Goal: Information Seeking & Learning: Learn about a topic

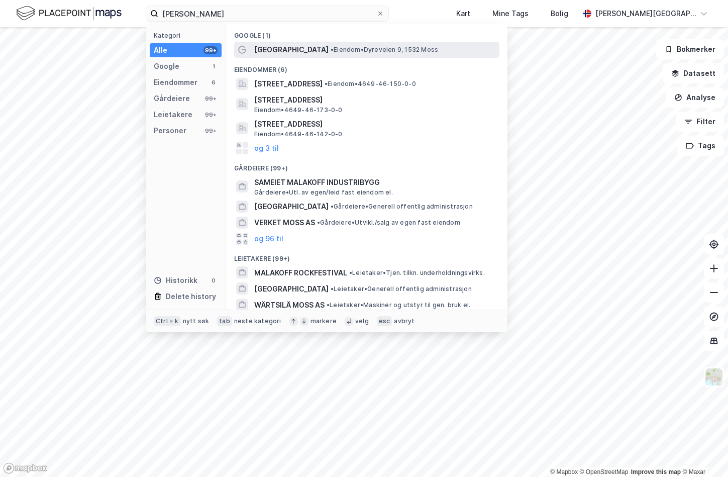
type input "[PERSON_NAME]"
click at [310, 48] on span "[GEOGRAPHIC_DATA]" at bounding box center [291, 50] width 74 height 12
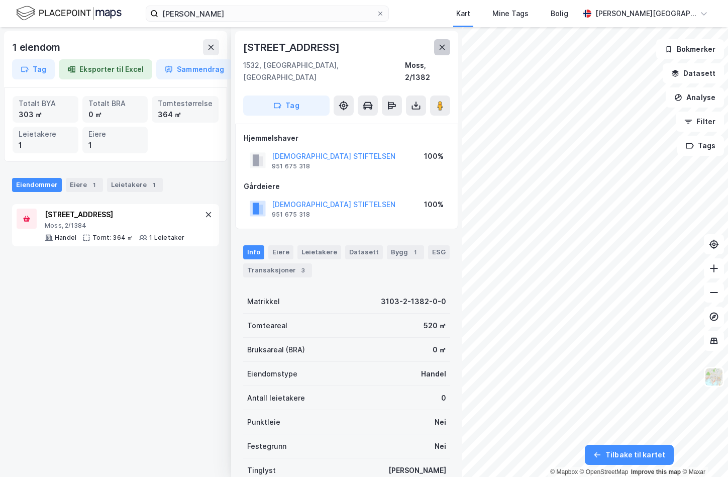
click at [440, 46] on icon at bounding box center [442, 47] width 8 height 8
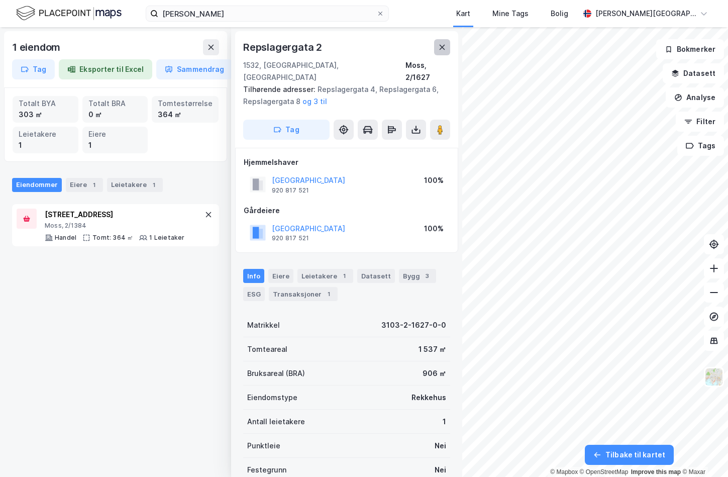
click at [438, 45] on button at bounding box center [442, 47] width 16 height 16
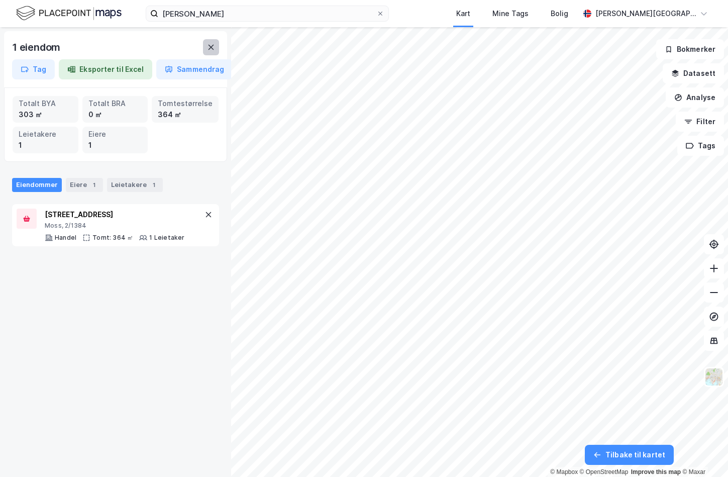
click at [210, 49] on icon at bounding box center [211, 47] width 8 height 8
